Goal: Transaction & Acquisition: Obtain resource

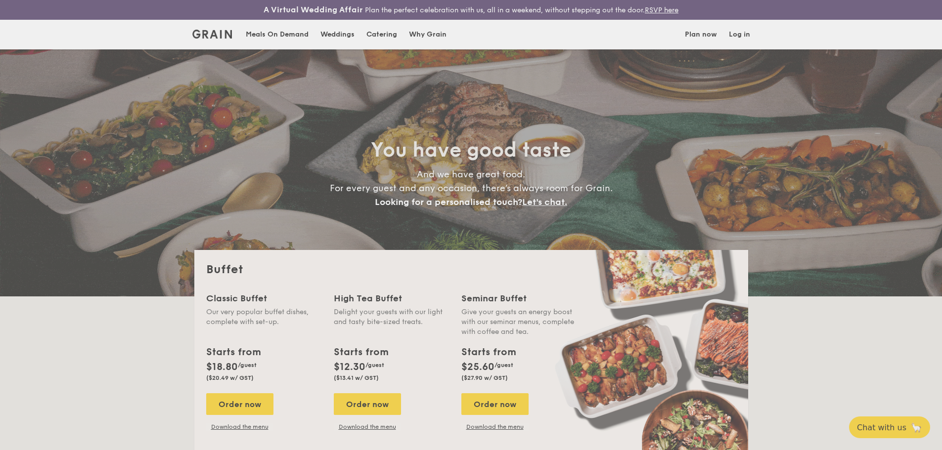
select select
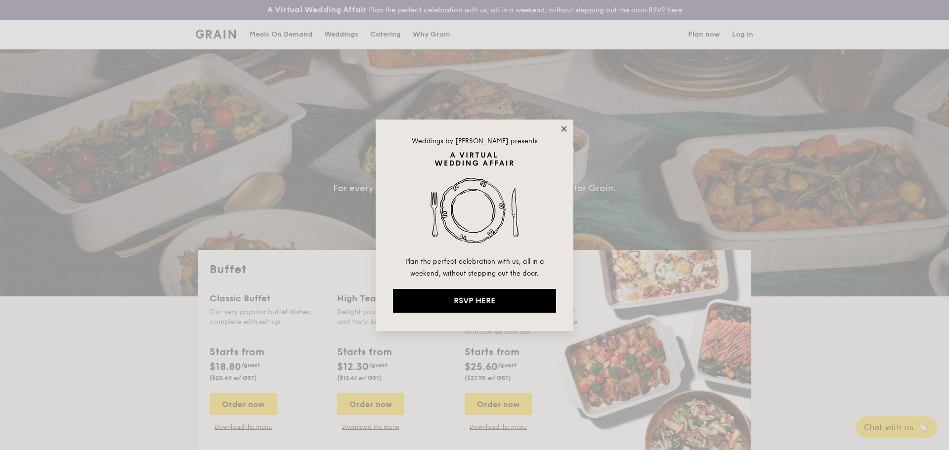
click at [565, 129] on icon at bounding box center [563, 128] width 5 height 5
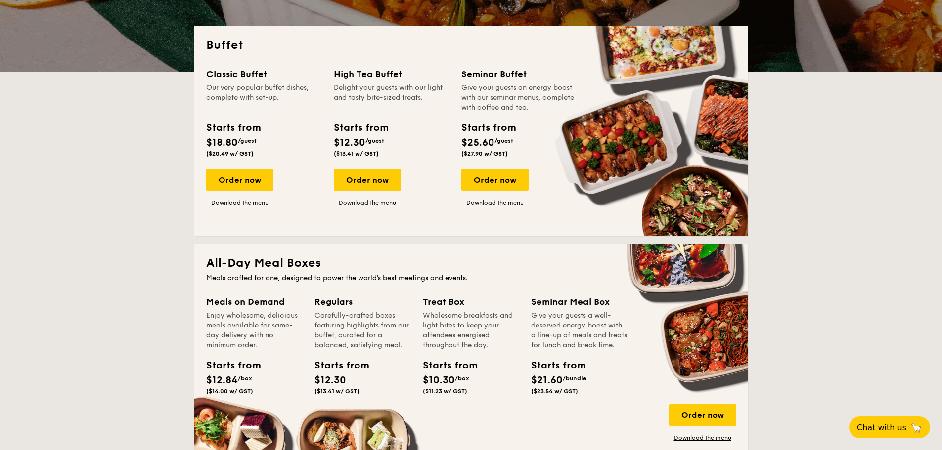
scroll to position [247, 0]
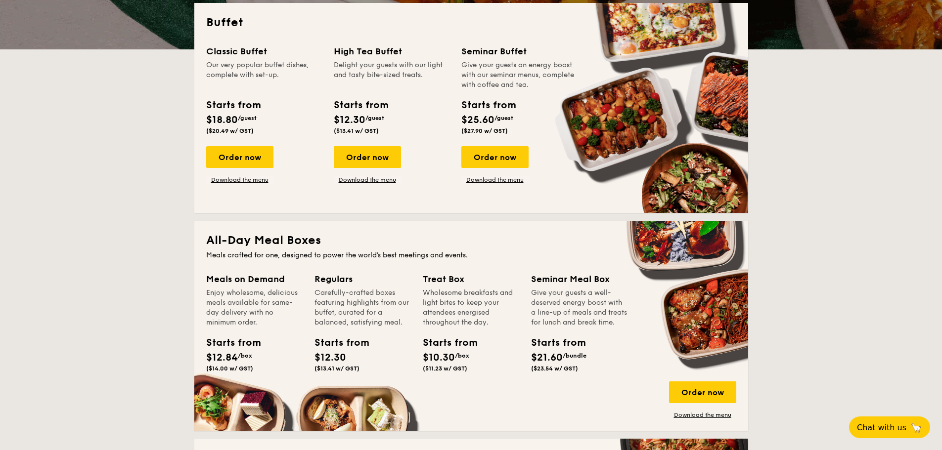
drag, startPoint x: 211, startPoint y: 116, endPoint x: 305, endPoint y: 112, distance: 94.0
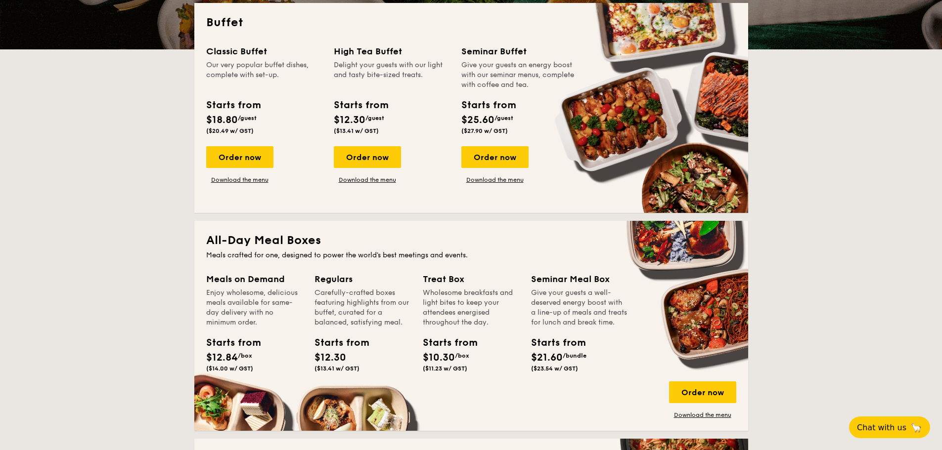
click at [305, 112] on div "Starts from $18.80 /guest ($20.49 w/ GST)" at bounding box center [264, 118] width 124 height 41
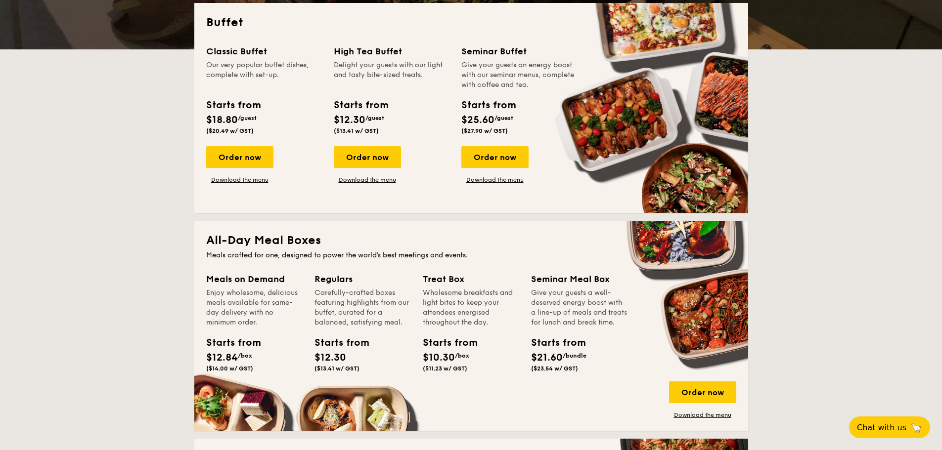
scroll to position [148, 0]
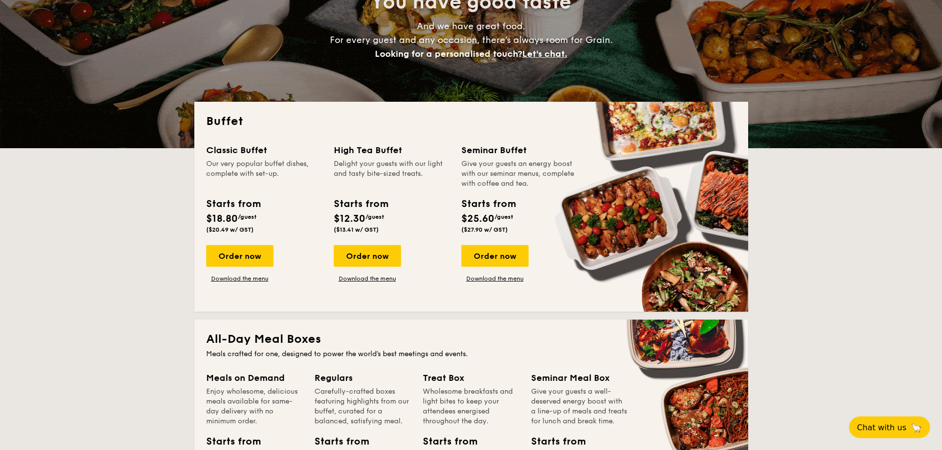
drag, startPoint x: 464, startPoint y: 152, endPoint x: 502, endPoint y: 201, distance: 61.6
click at [502, 201] on div "Seminar Buffet Give your guests an energy boost with our seminar menus, complet…" at bounding box center [519, 190] width 116 height 94
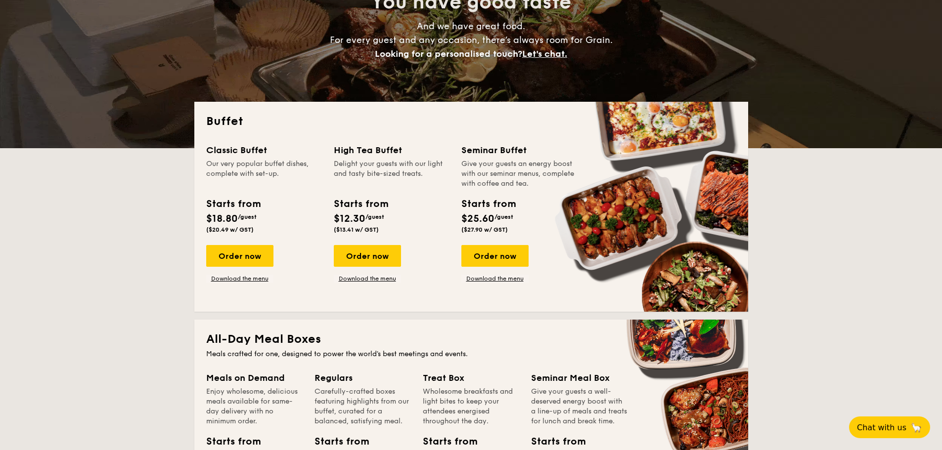
click at [502, 201] on div "Starts from" at bounding box center [488, 204] width 54 height 15
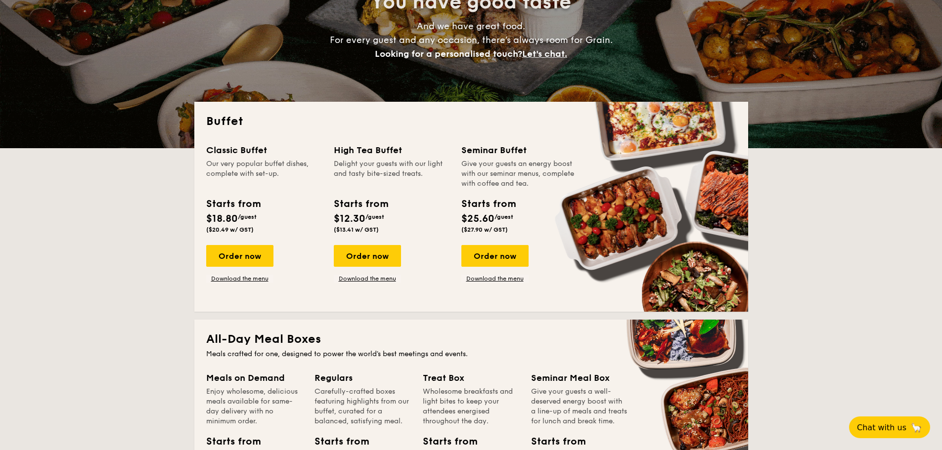
drag, startPoint x: 343, startPoint y: 150, endPoint x: 394, endPoint y: 222, distance: 88.6
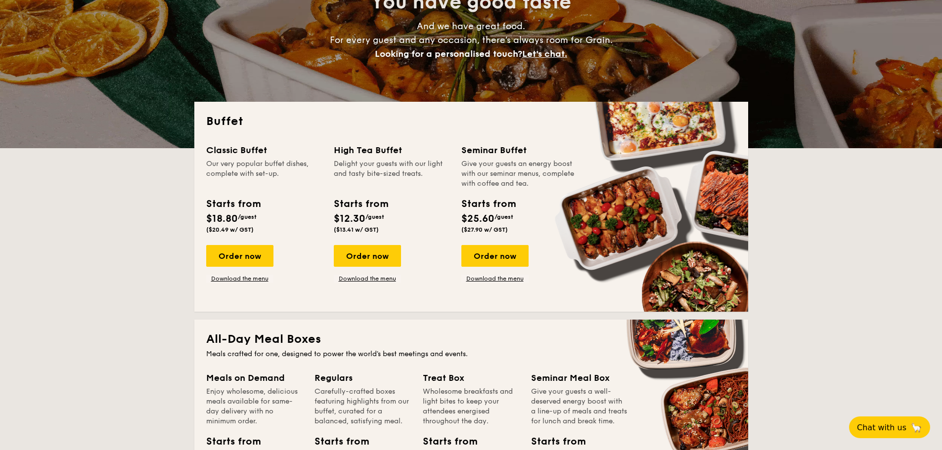
click at [394, 222] on div "High Tea Buffet Delight your guests with our light and tasty bite-sized treats.…" at bounding box center [392, 190] width 116 height 94
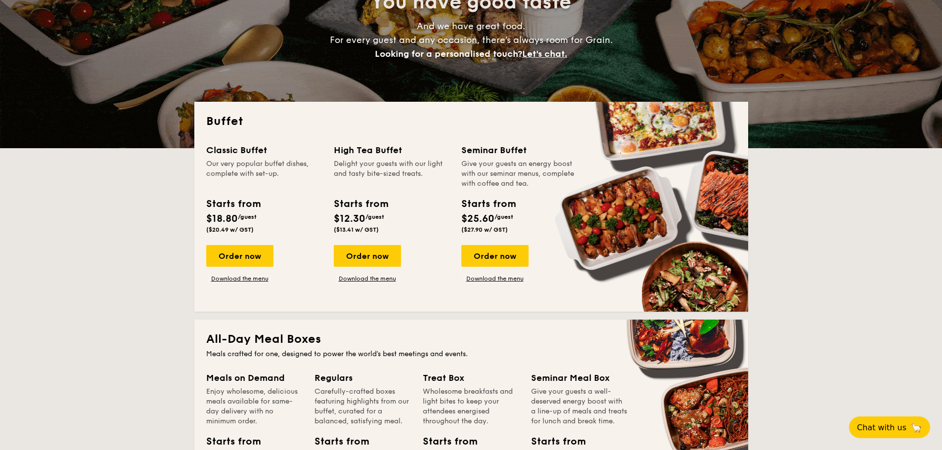
click at [394, 222] on div "Starts from $12.30 /guest ($13.41 w/ GST)" at bounding box center [392, 217] width 124 height 41
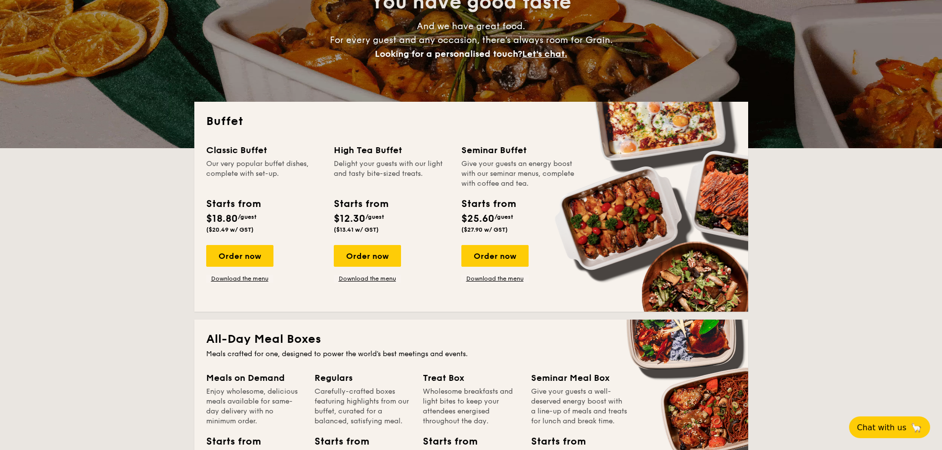
drag, startPoint x: 396, startPoint y: 228, endPoint x: 339, endPoint y: 155, distance: 93.0
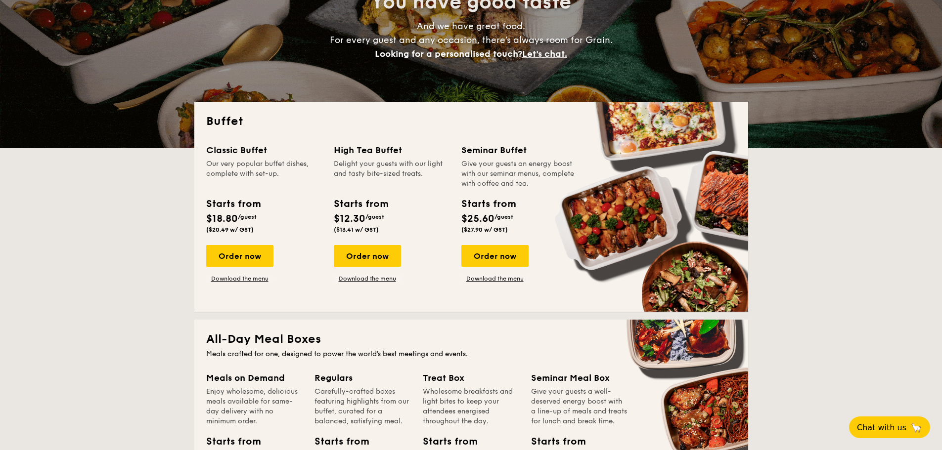
click at [339, 155] on div "High Tea Buffet Delight your guests with our light and tasty bite-sized treats.…" at bounding box center [392, 190] width 116 height 94
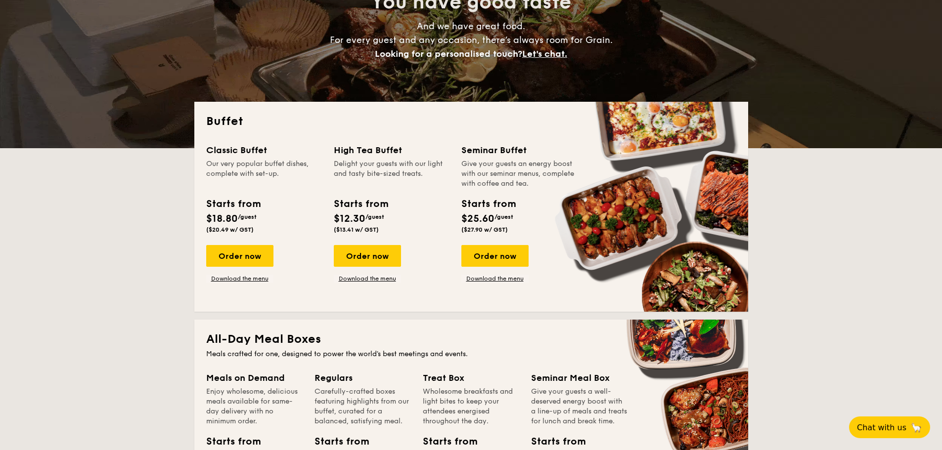
click at [339, 155] on div "High Tea Buffet" at bounding box center [392, 150] width 116 height 14
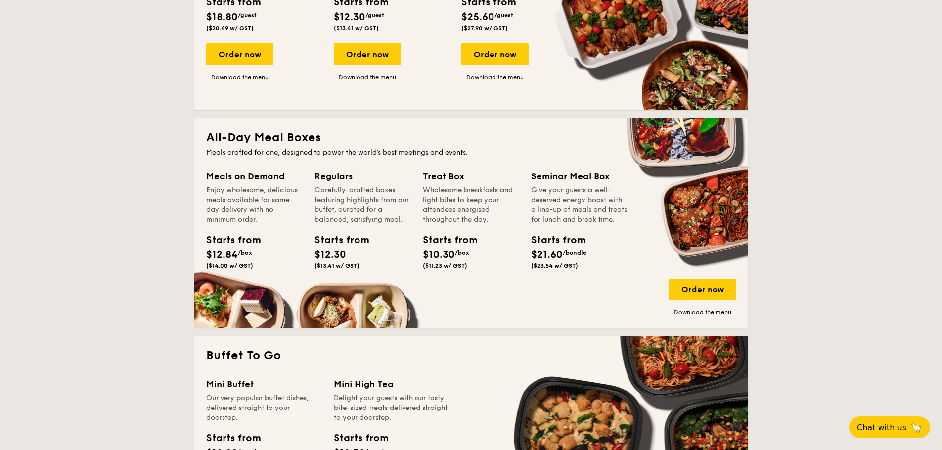
scroll to position [346, 0]
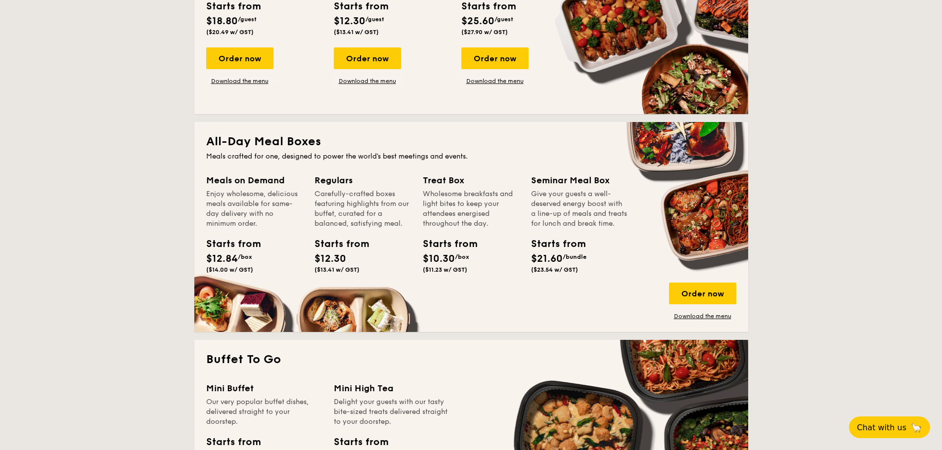
drag, startPoint x: 524, startPoint y: 205, endPoint x: 565, endPoint y: 241, distance: 55.3
click at [565, 241] on div "Meals on Demand Enjoy wholesome, delicious meals available for same-day deliver…" at bounding box center [471, 247] width 530 height 147
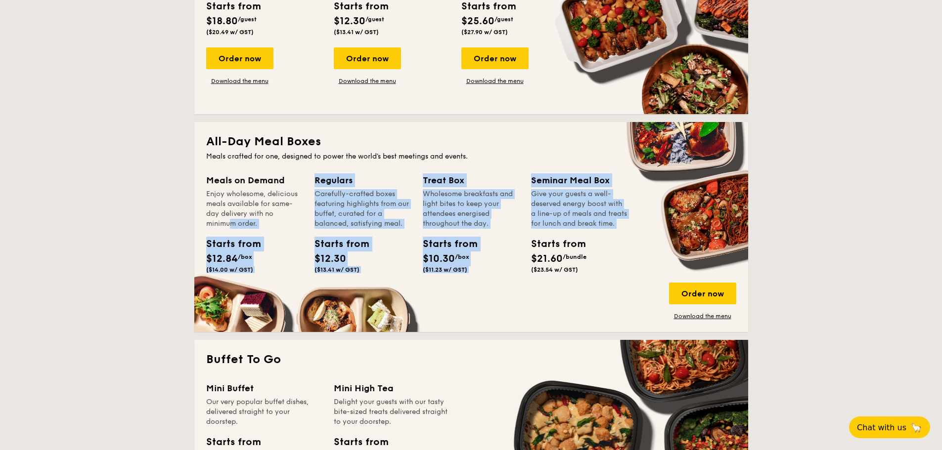
click at [565, 241] on div "Seminar Meal Box Give your guests a well-deserved energy boost with a line-up o…" at bounding box center [579, 226] width 96 height 104
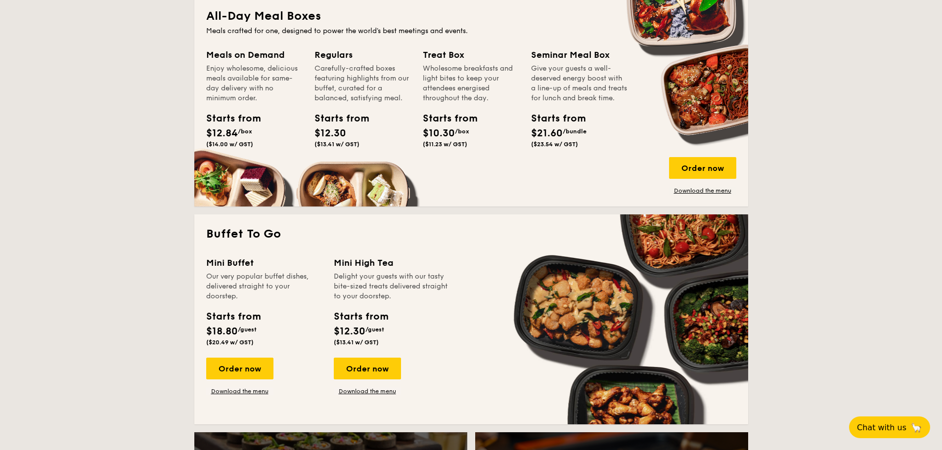
scroll to position [247, 0]
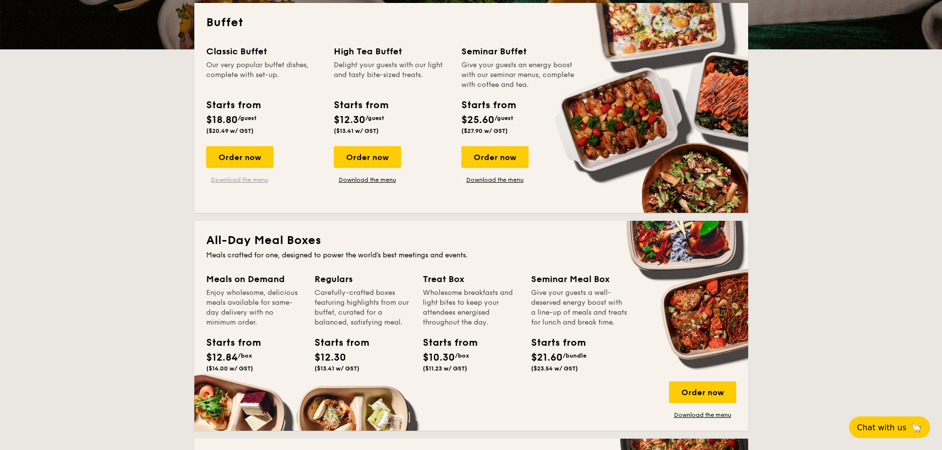
click at [243, 179] on link "Download the menu" at bounding box center [239, 180] width 67 height 8
